Goal: Task Accomplishment & Management: Use online tool/utility

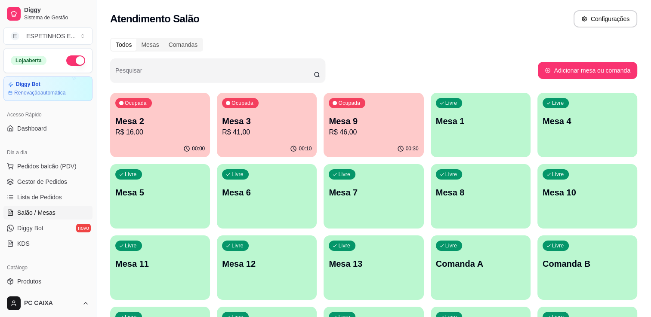
click at [284, 133] on p "R$ 41,00" at bounding box center [266, 132] width 89 height 10
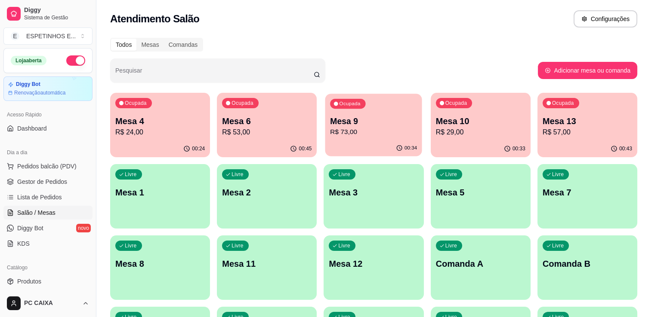
click at [365, 112] on div "Ocupada Mesa 9 R$ 73,00" at bounding box center [373, 117] width 97 height 46
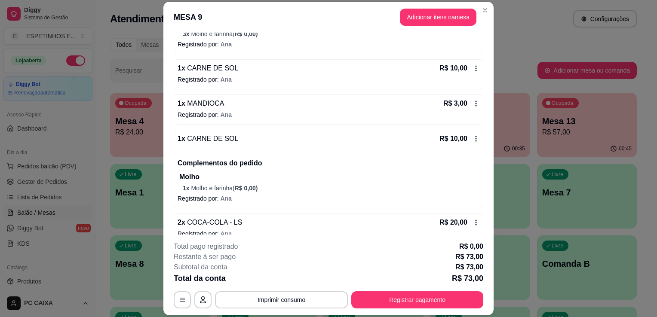
scroll to position [149, 0]
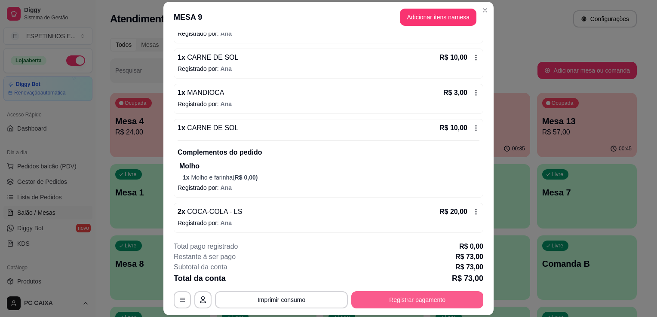
click at [404, 302] on button "Registrar pagamento" at bounding box center [417, 300] width 132 height 17
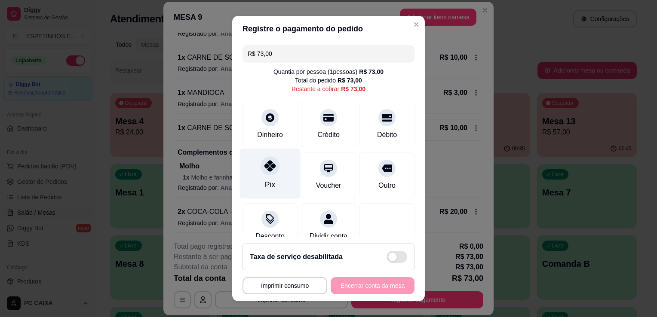
click at [275, 177] on div "Pix" at bounding box center [270, 174] width 61 height 50
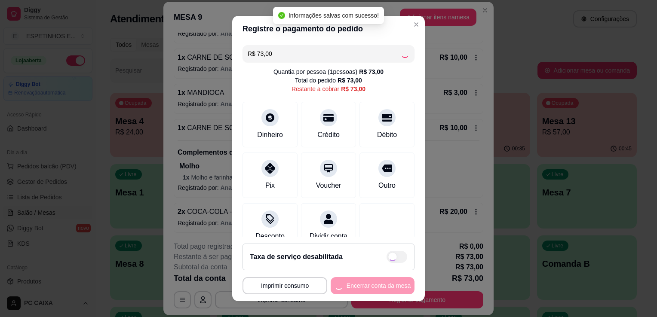
type input "R$ 0,00"
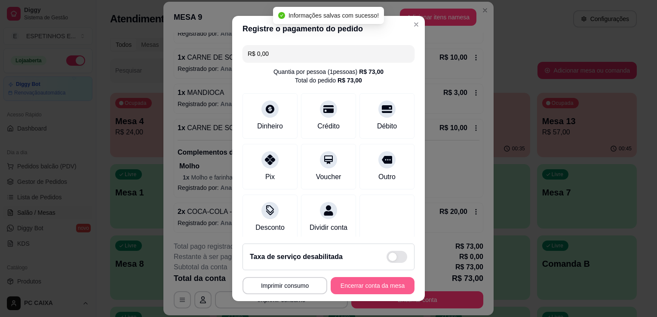
click at [370, 288] on button "Encerrar conta da mesa" at bounding box center [373, 285] width 84 height 17
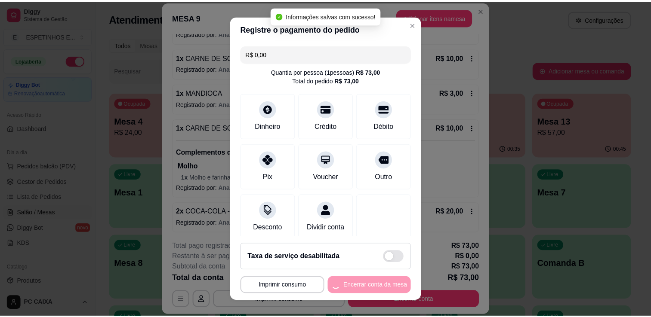
scroll to position [0, 0]
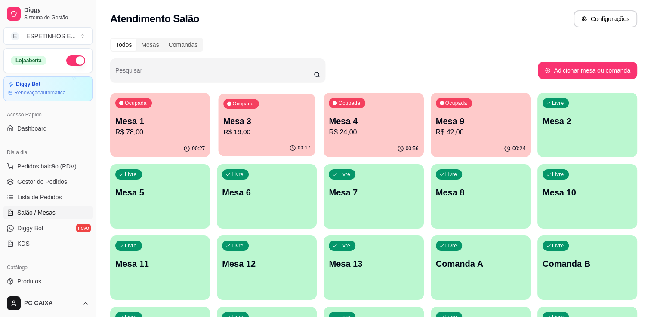
click at [289, 126] on p "Mesa 3" at bounding box center [266, 122] width 87 height 12
